Goal: Task Accomplishment & Management: Complete application form

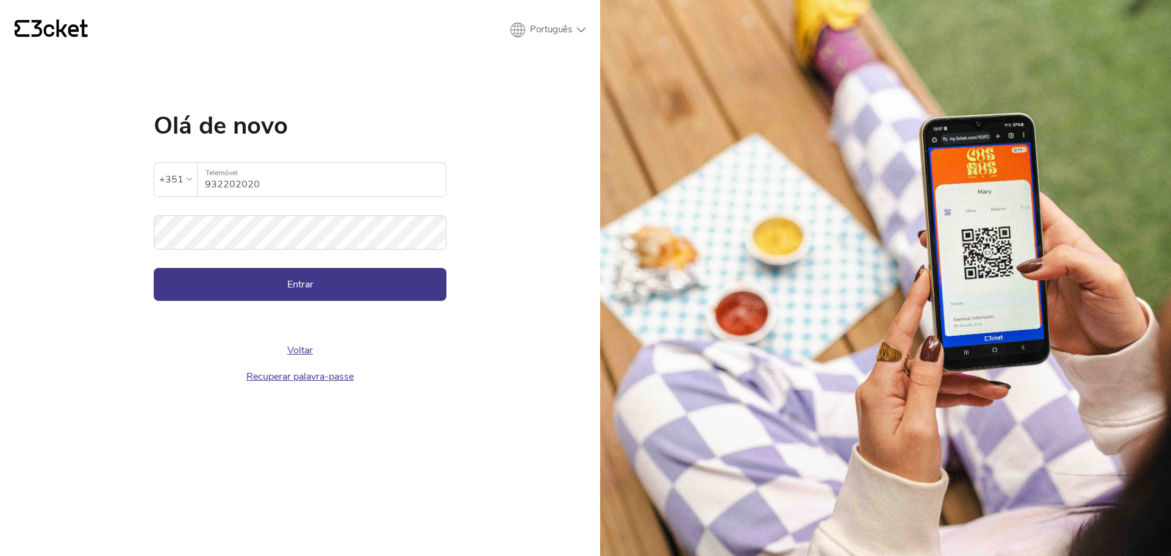
click at [229, 293] on button "Entrar" at bounding box center [300, 284] width 293 height 33
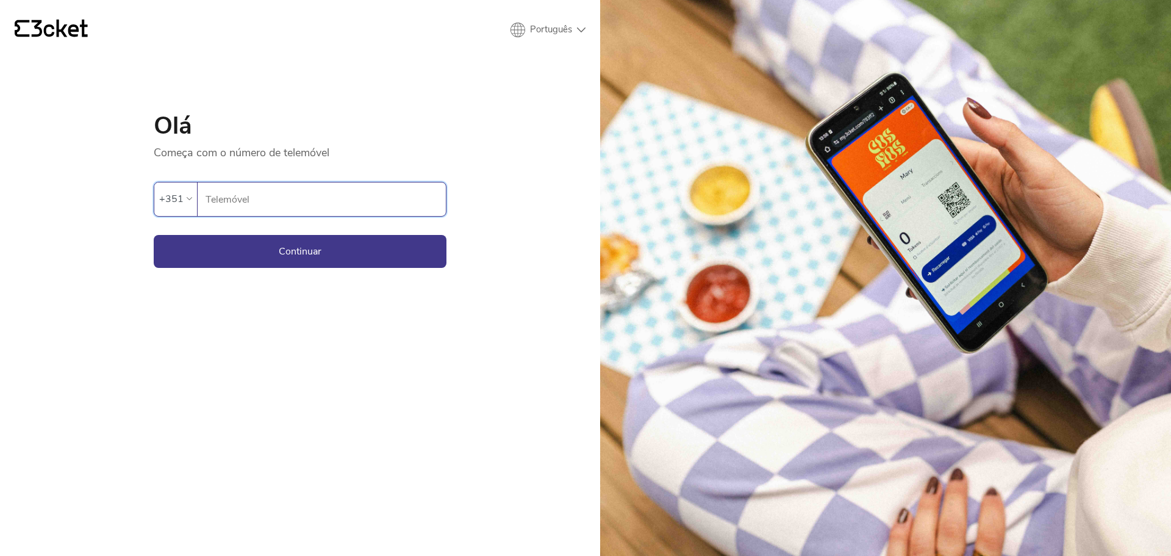
click at [242, 204] on input "Telemóvel" at bounding box center [325, 199] width 241 height 34
type input "932202020"
click at [282, 251] on button "Continuar" at bounding box center [300, 251] width 293 height 33
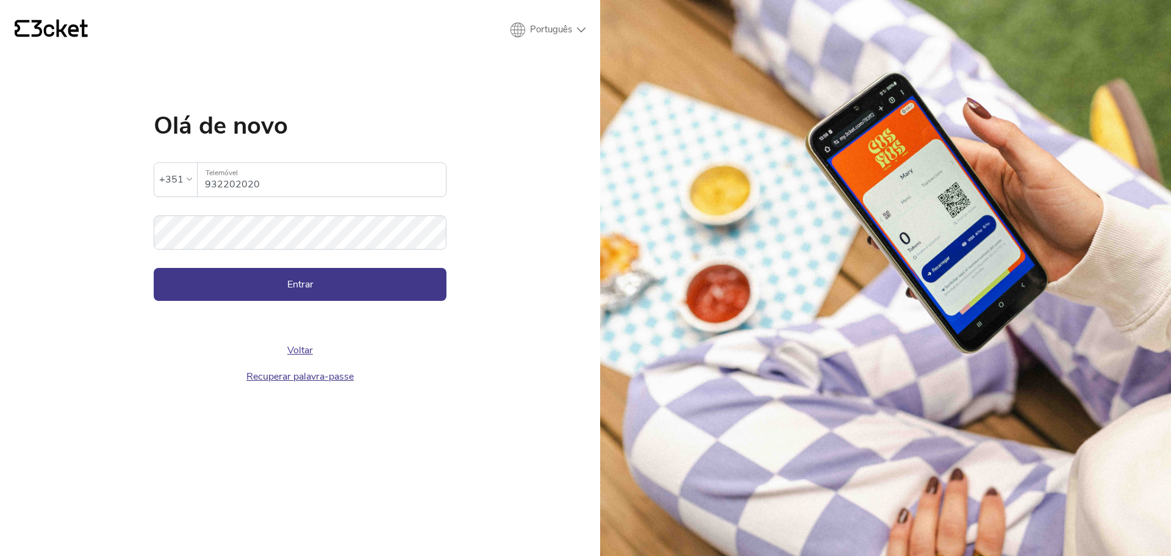
click at [282, 287] on button "Entrar" at bounding box center [300, 284] width 293 height 33
